Goal: Task Accomplishment & Management: Use online tool/utility

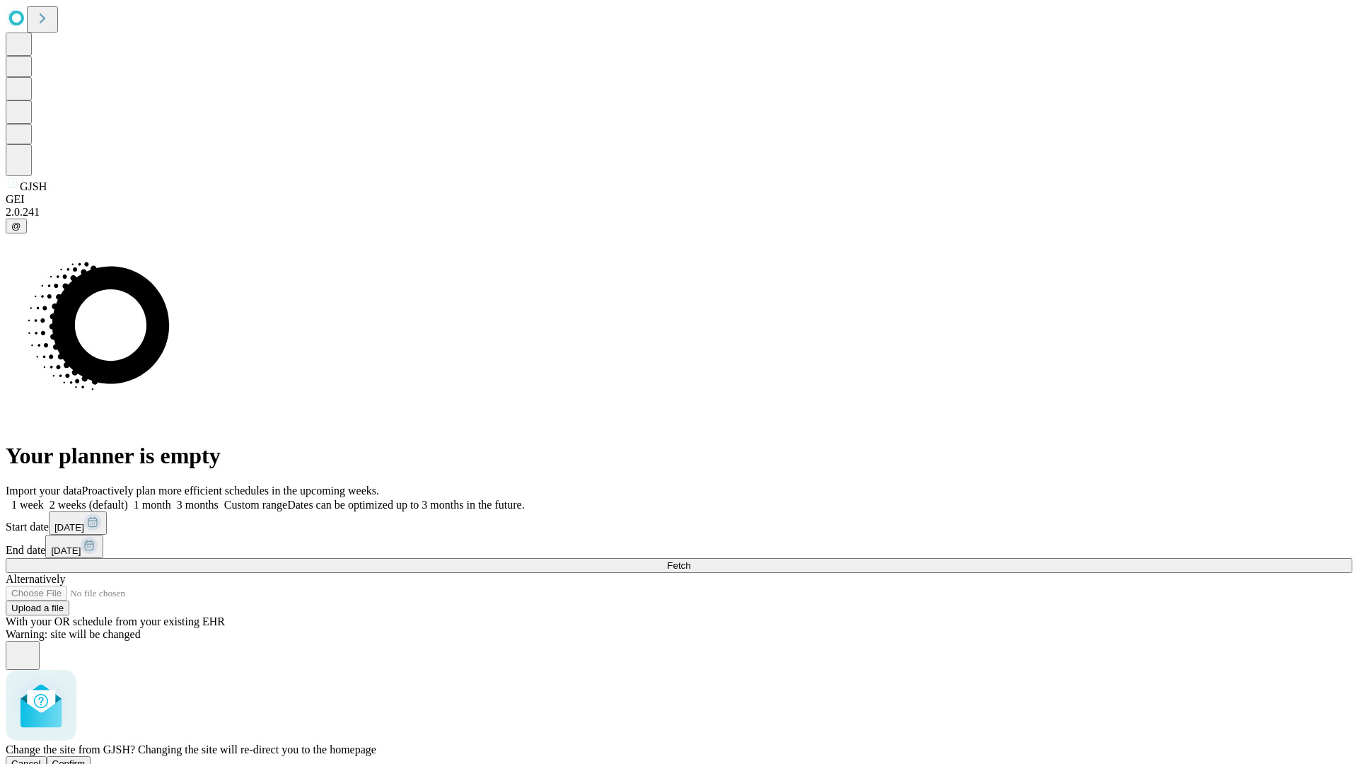
click at [86, 758] on span "Confirm" at bounding box center [68, 763] width 33 height 11
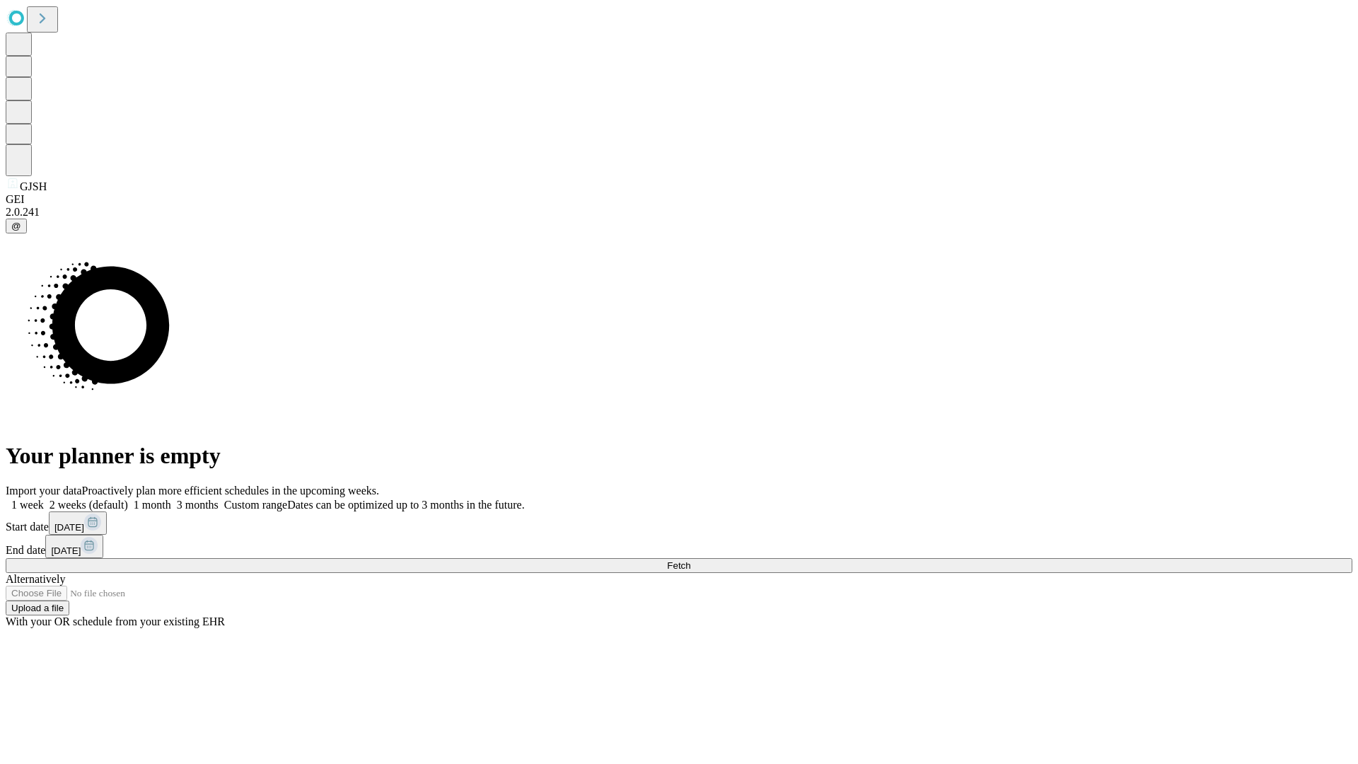
click at [44, 499] on label "1 week" at bounding box center [25, 505] width 38 height 12
click at [690, 560] on span "Fetch" at bounding box center [678, 565] width 23 height 11
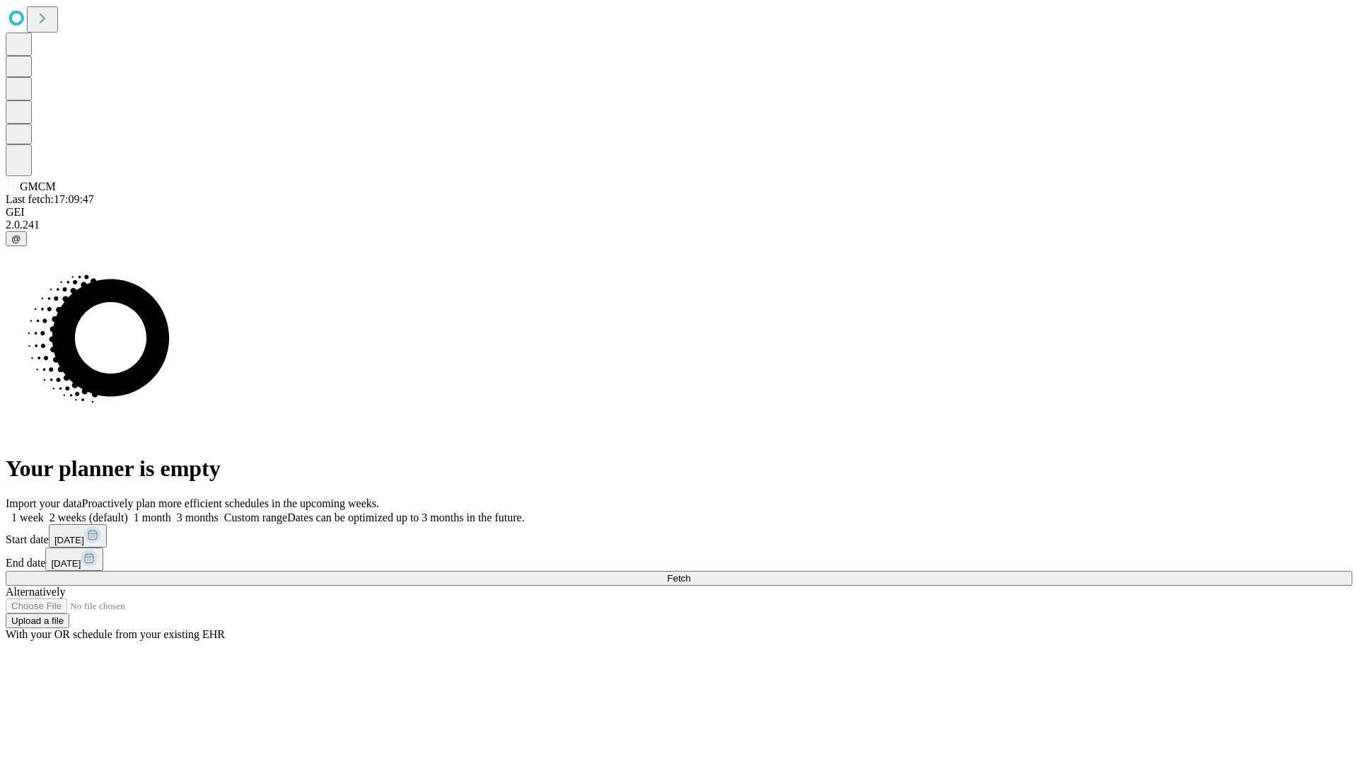
click at [44, 511] on label "1 week" at bounding box center [25, 517] width 38 height 12
click at [690, 573] on span "Fetch" at bounding box center [678, 578] width 23 height 11
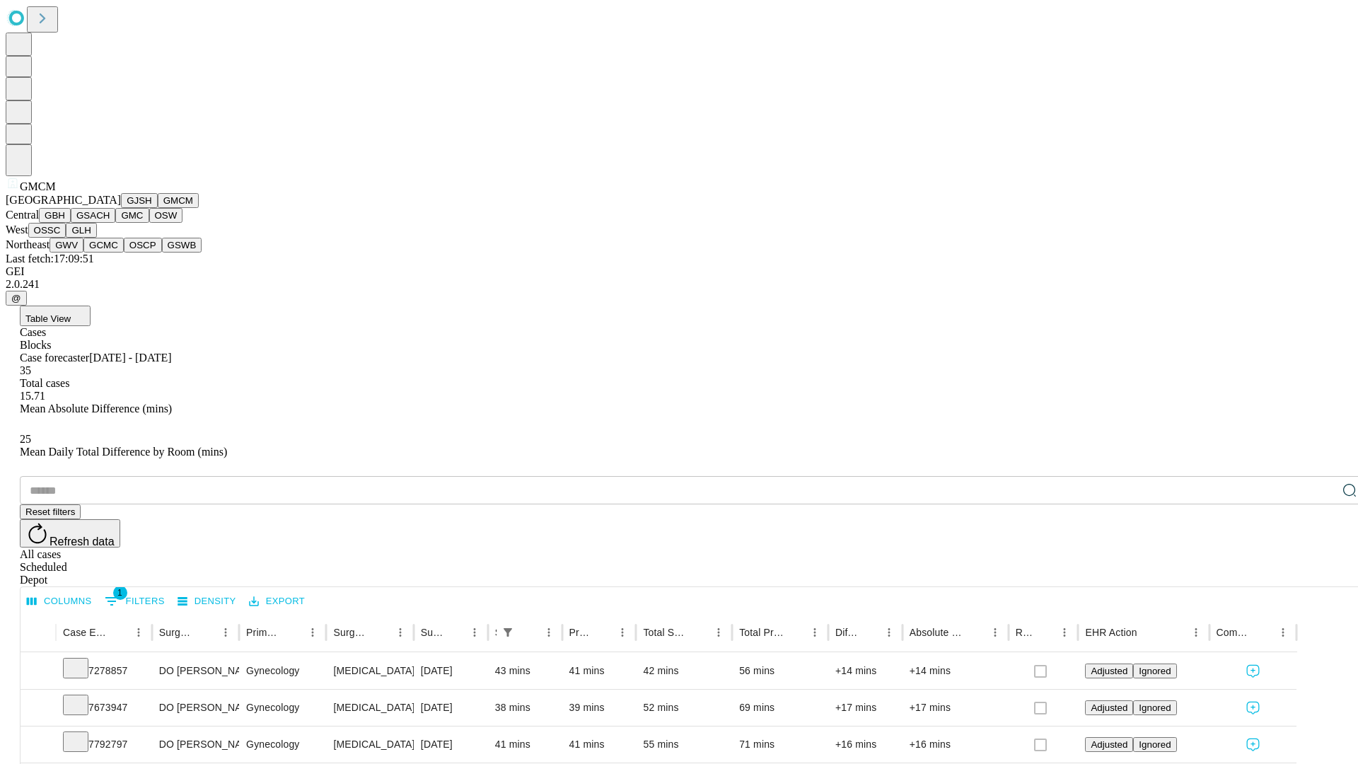
click at [71, 223] on button "GBH" at bounding box center [55, 215] width 32 height 15
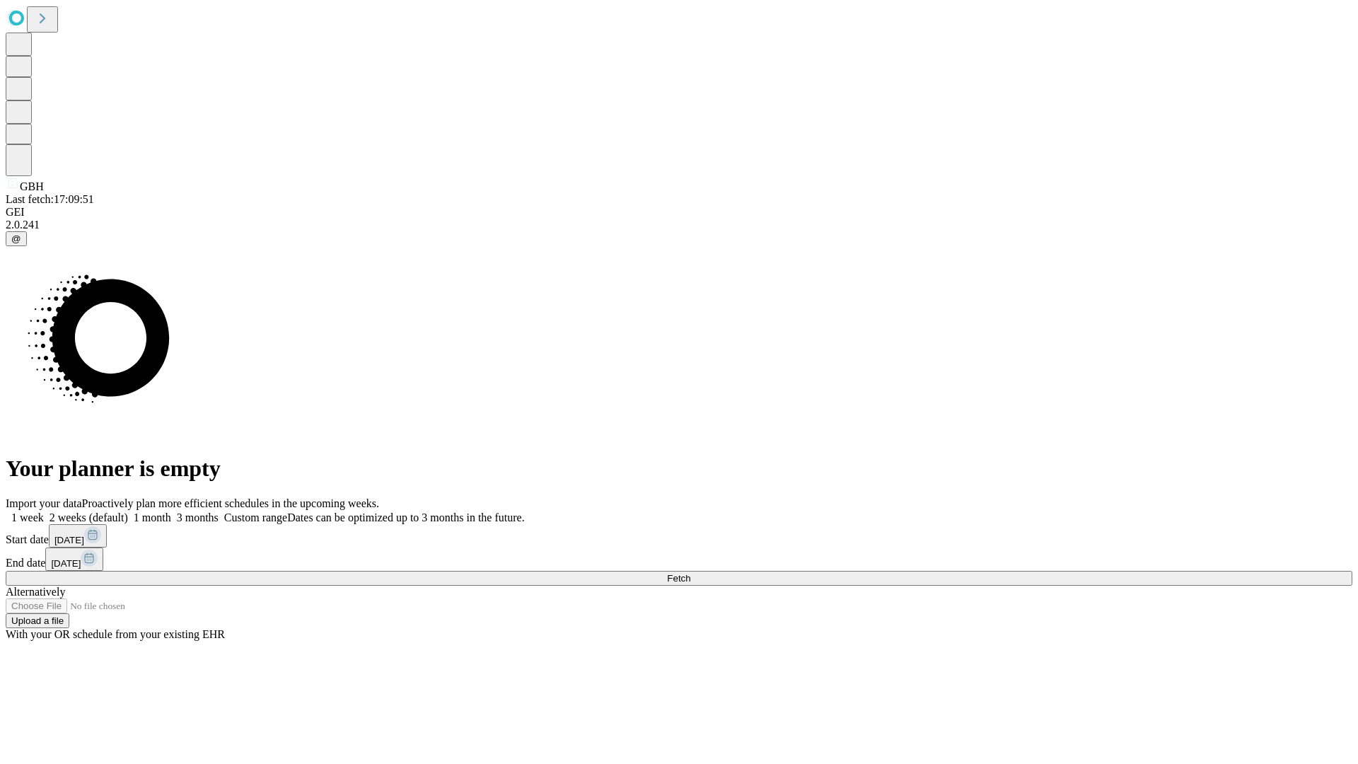
click at [44, 511] on label "1 week" at bounding box center [25, 517] width 38 height 12
click at [690, 573] on span "Fetch" at bounding box center [678, 578] width 23 height 11
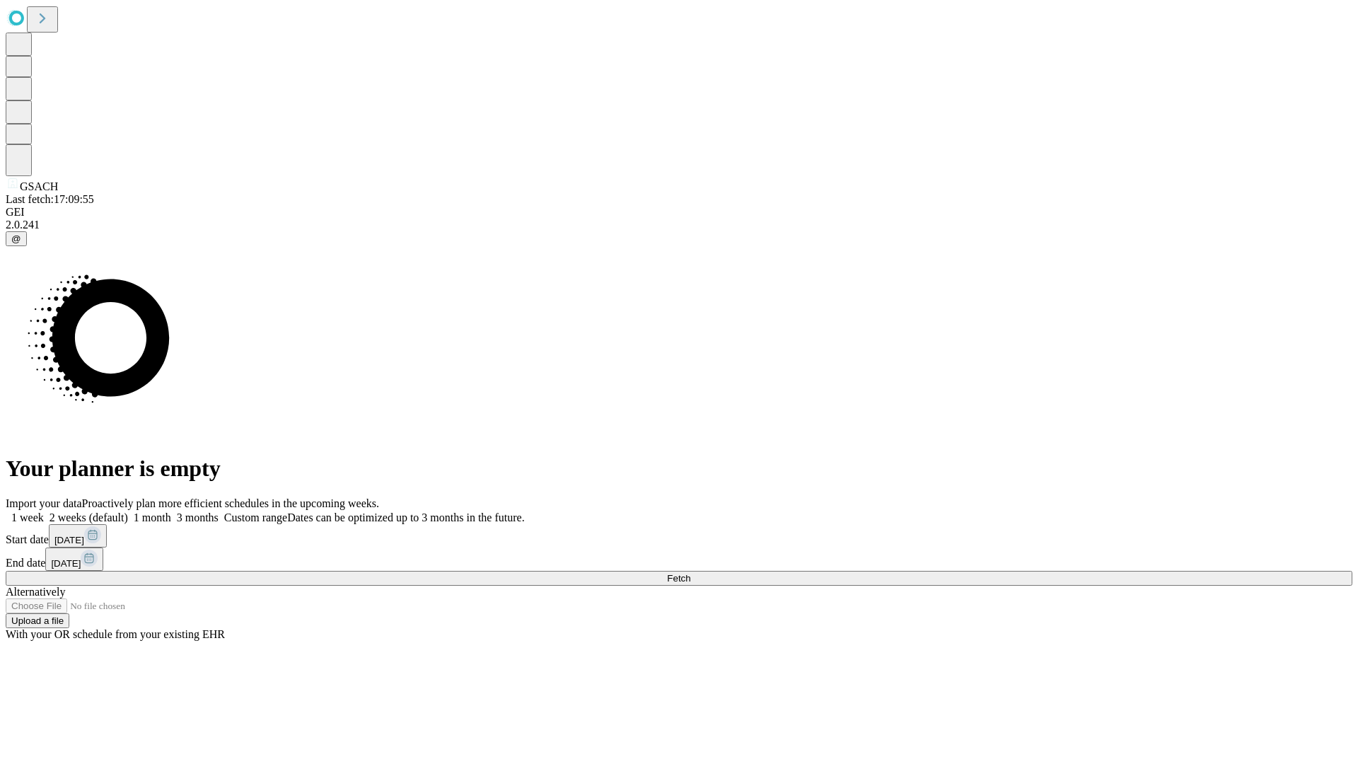
click at [44, 511] on label "1 week" at bounding box center [25, 517] width 38 height 12
click at [690, 573] on span "Fetch" at bounding box center [678, 578] width 23 height 11
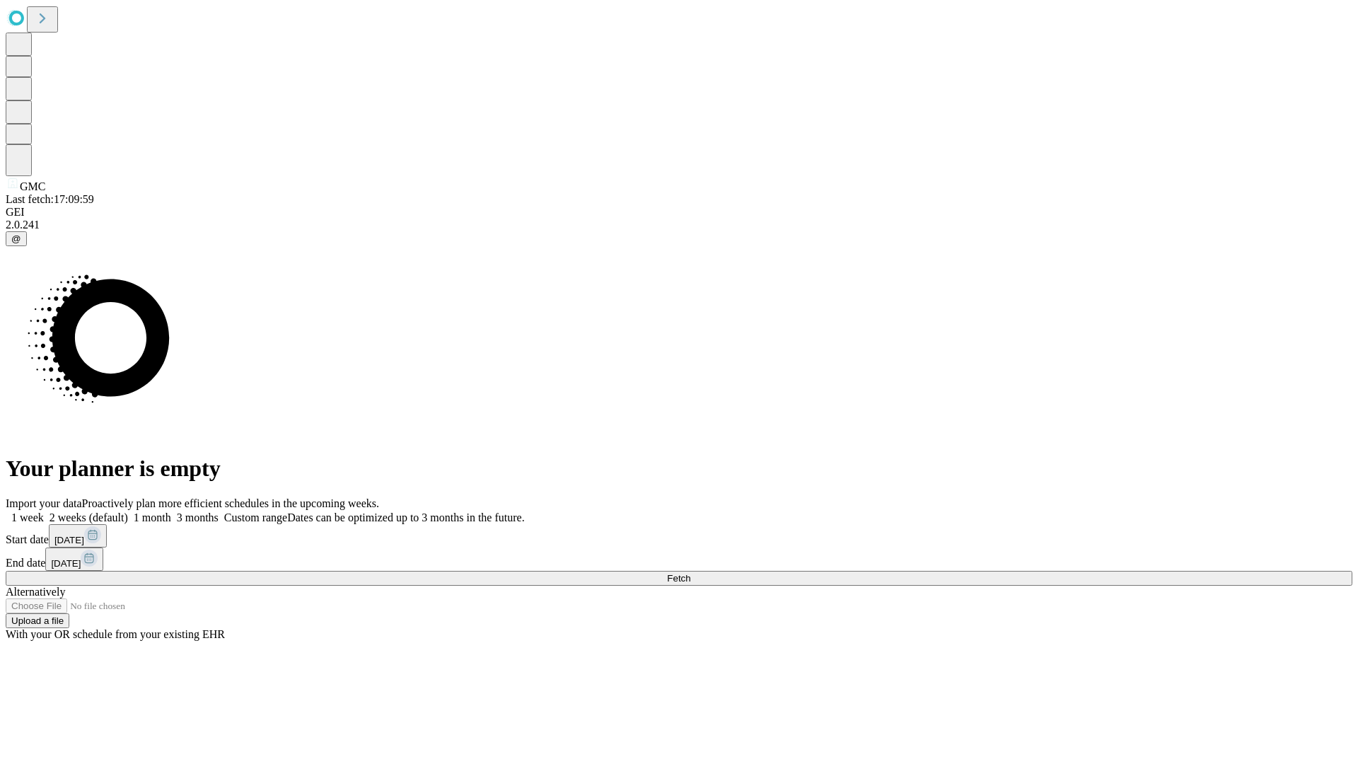
click at [44, 511] on label "1 week" at bounding box center [25, 517] width 38 height 12
click at [690, 573] on span "Fetch" at bounding box center [678, 578] width 23 height 11
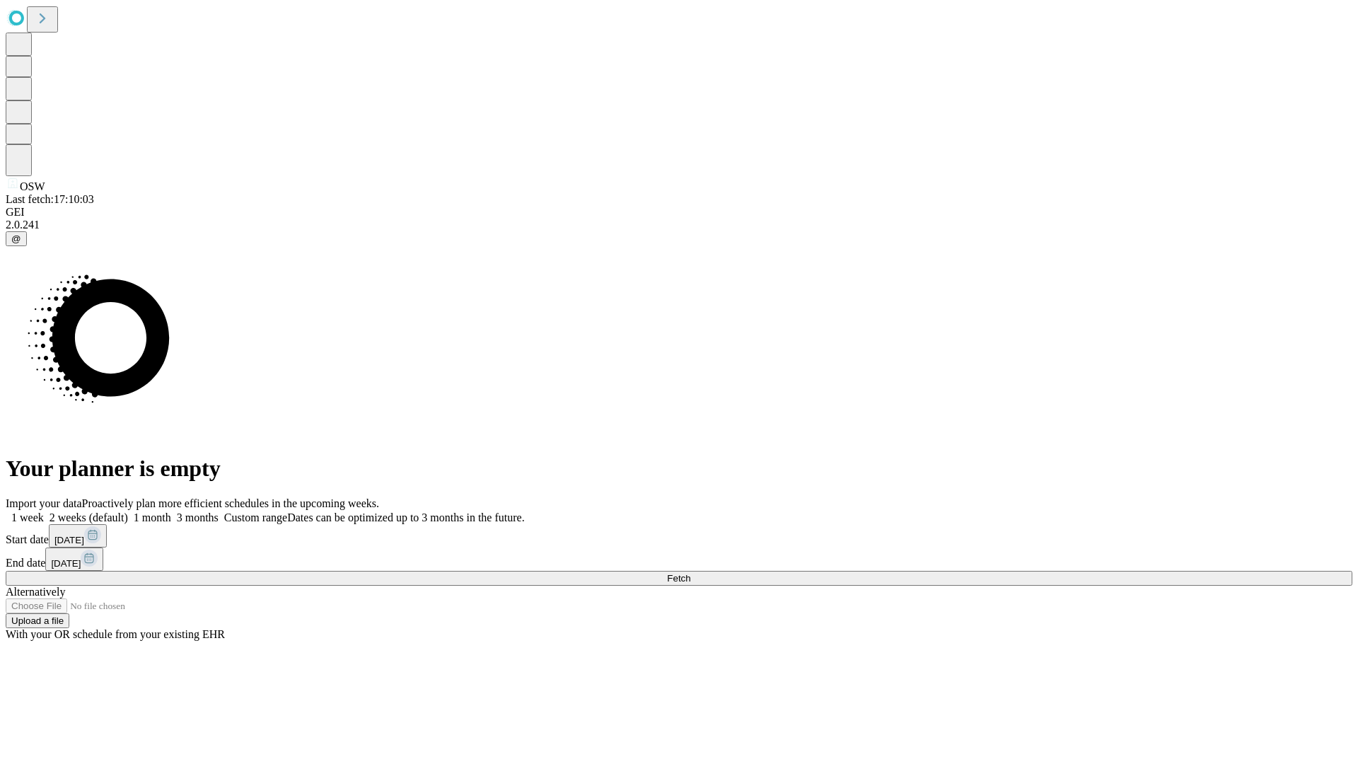
click at [44, 511] on label "1 week" at bounding box center [25, 517] width 38 height 12
click at [690, 573] on span "Fetch" at bounding box center [678, 578] width 23 height 11
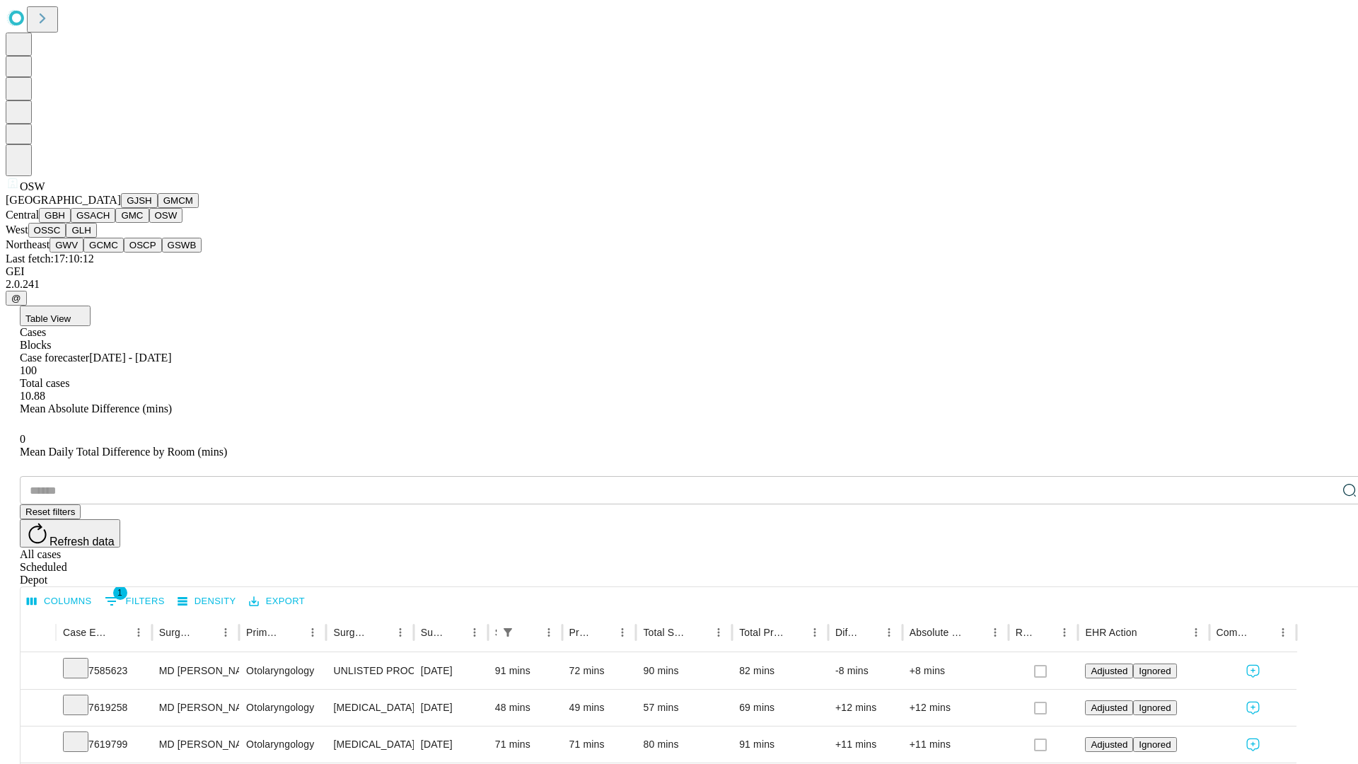
click at [66, 238] on button "OSSC" at bounding box center [47, 230] width 38 height 15
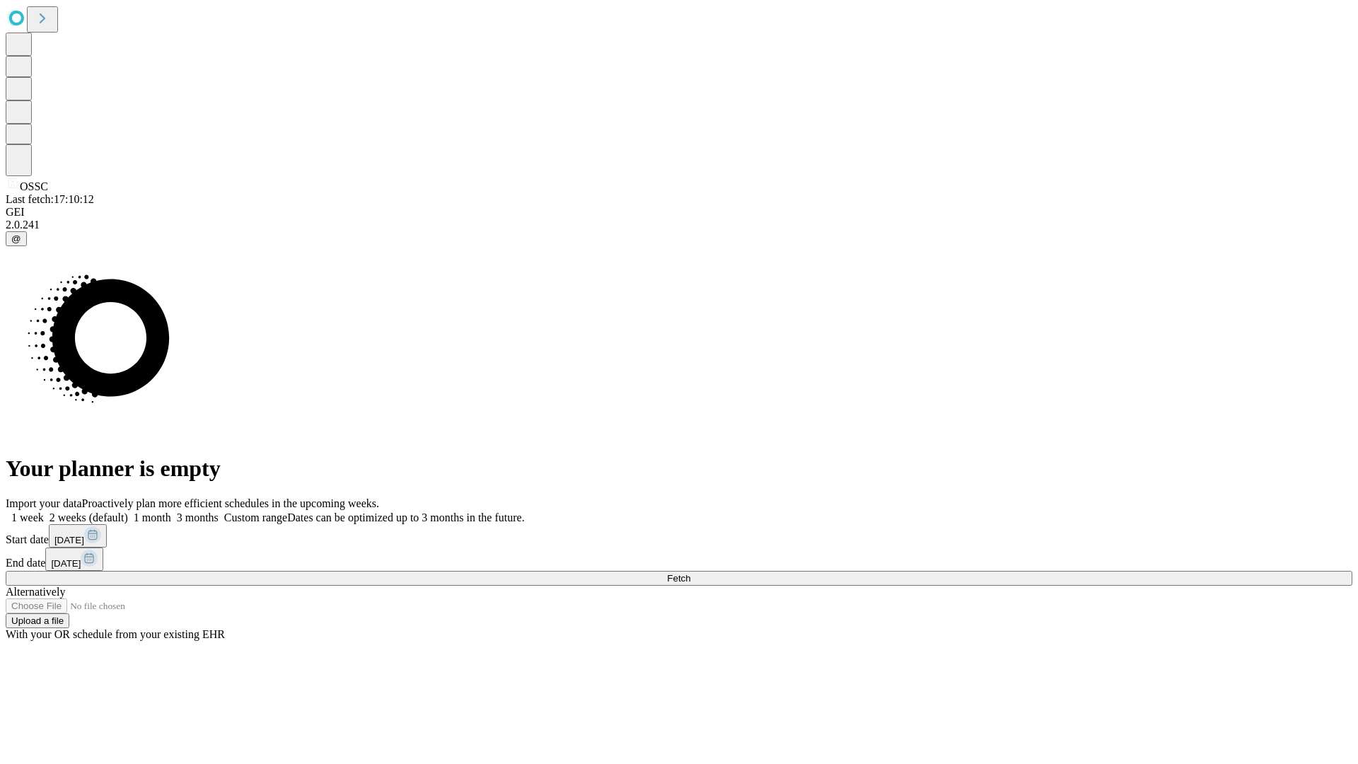
click at [44, 511] on label "1 week" at bounding box center [25, 517] width 38 height 12
click at [690, 573] on span "Fetch" at bounding box center [678, 578] width 23 height 11
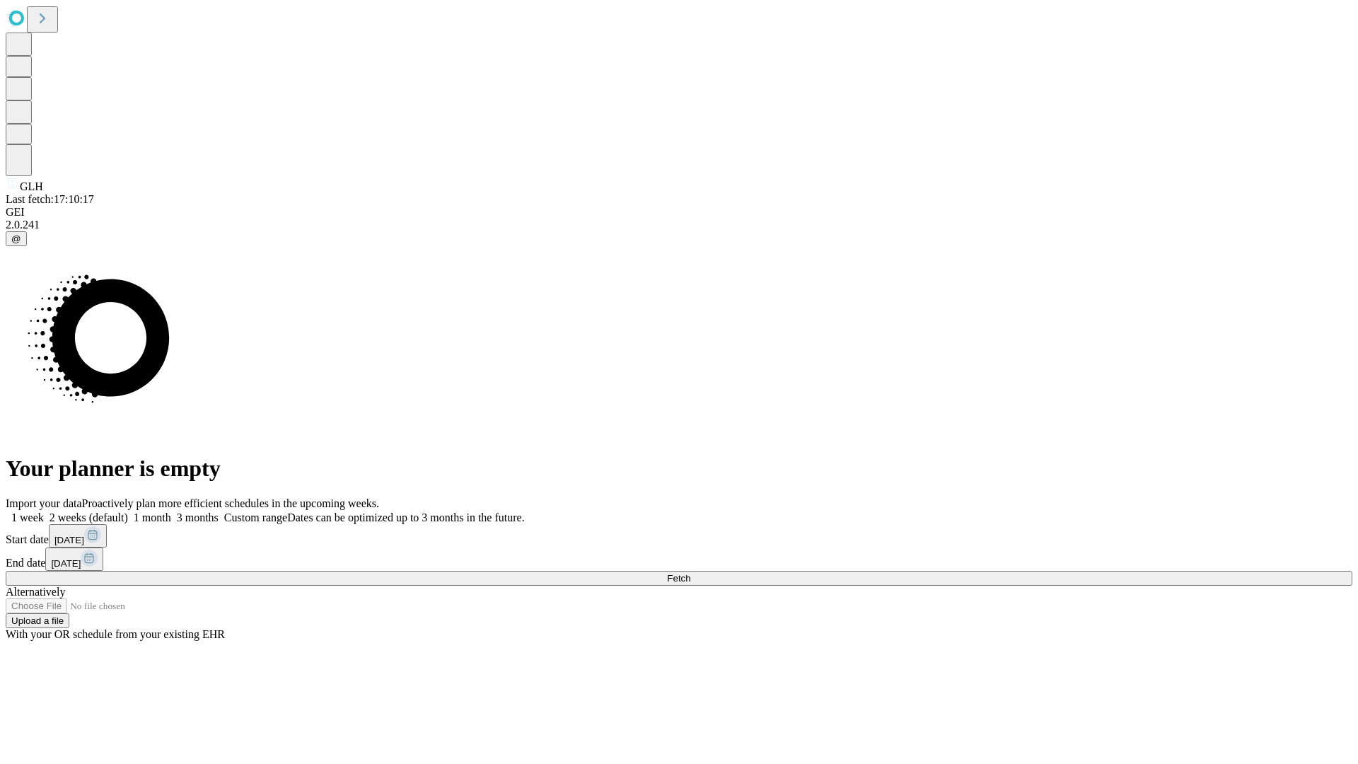
click at [44, 511] on label "1 week" at bounding box center [25, 517] width 38 height 12
click at [690, 573] on span "Fetch" at bounding box center [678, 578] width 23 height 11
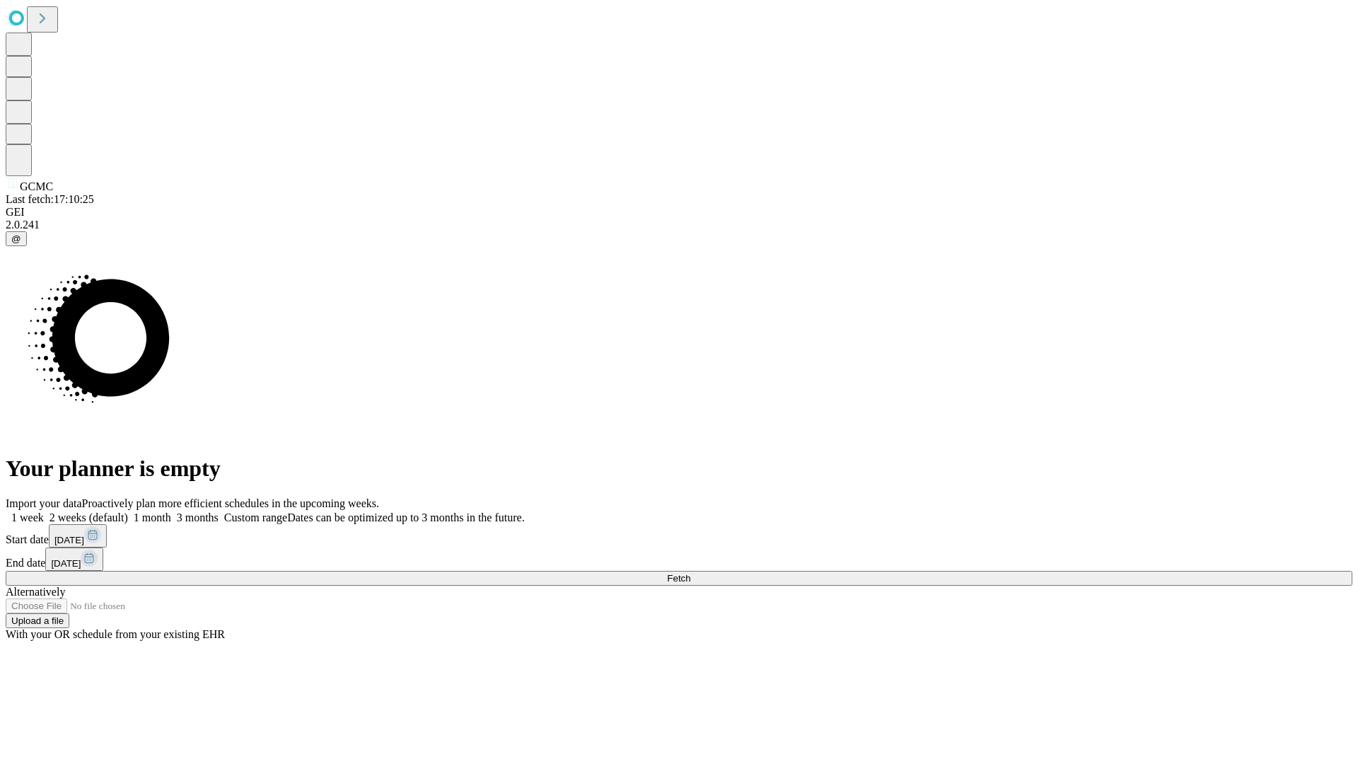
click at [44, 511] on label "1 week" at bounding box center [25, 517] width 38 height 12
click at [690, 573] on span "Fetch" at bounding box center [678, 578] width 23 height 11
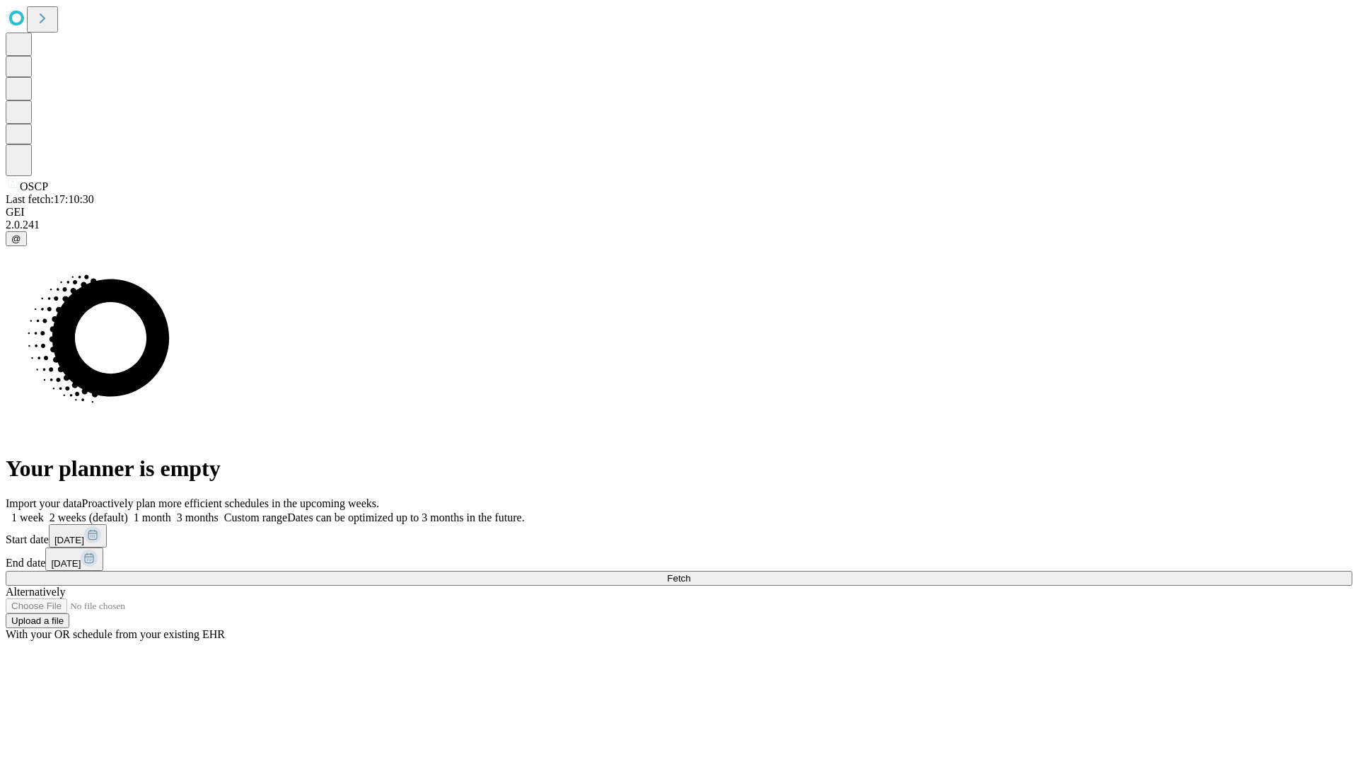
click at [44, 511] on label "1 week" at bounding box center [25, 517] width 38 height 12
click at [690, 573] on span "Fetch" at bounding box center [678, 578] width 23 height 11
